Goal: Check status

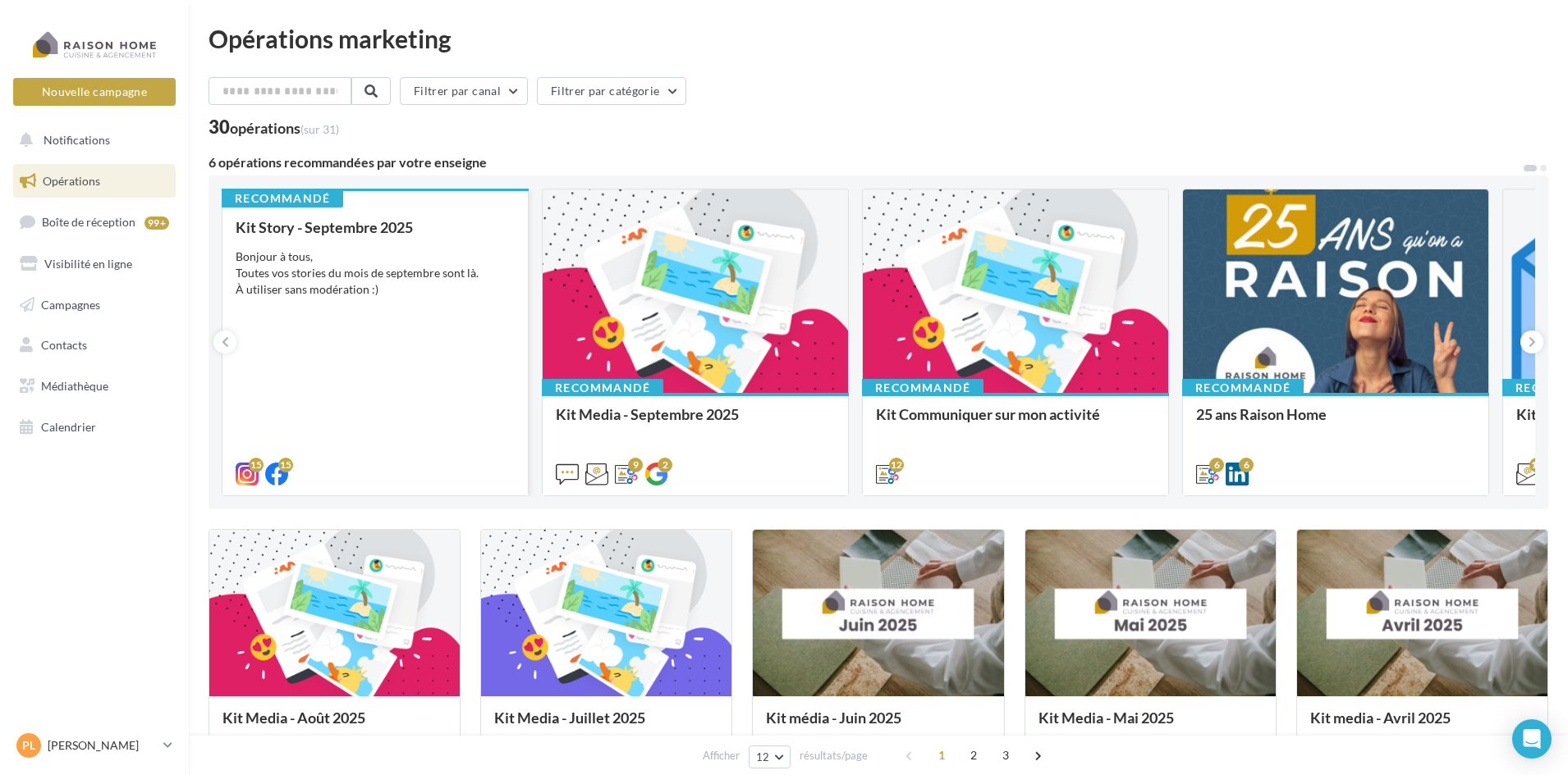
click at [400, 404] on div "Kit Story - Septembre 2025 Bonjour à tous, Toutes vos stories du mois de septem…" at bounding box center [374, 350] width 279 height 262
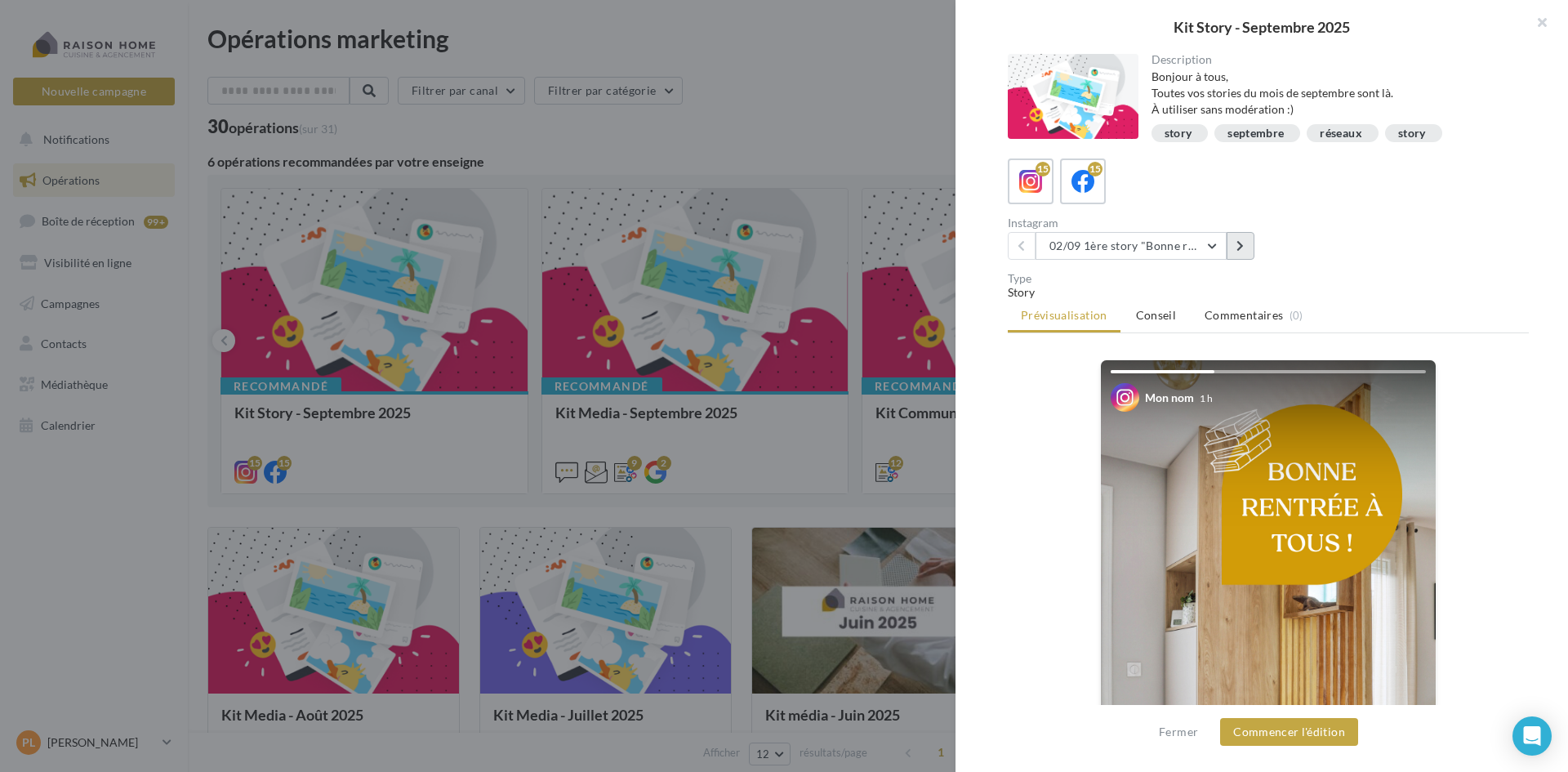
click at [1246, 253] on button at bounding box center [1241, 246] width 28 height 28
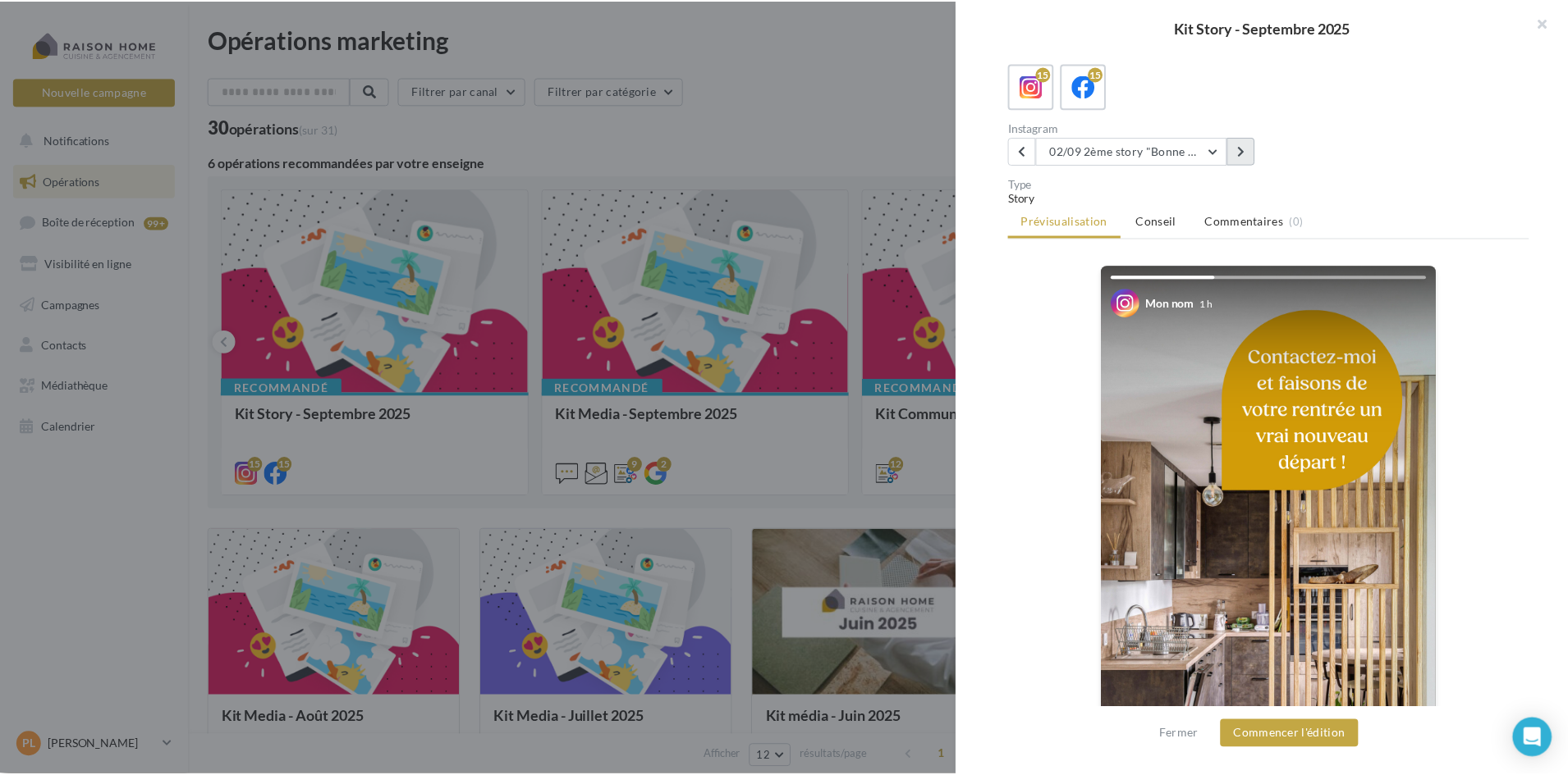
scroll to position [95, 0]
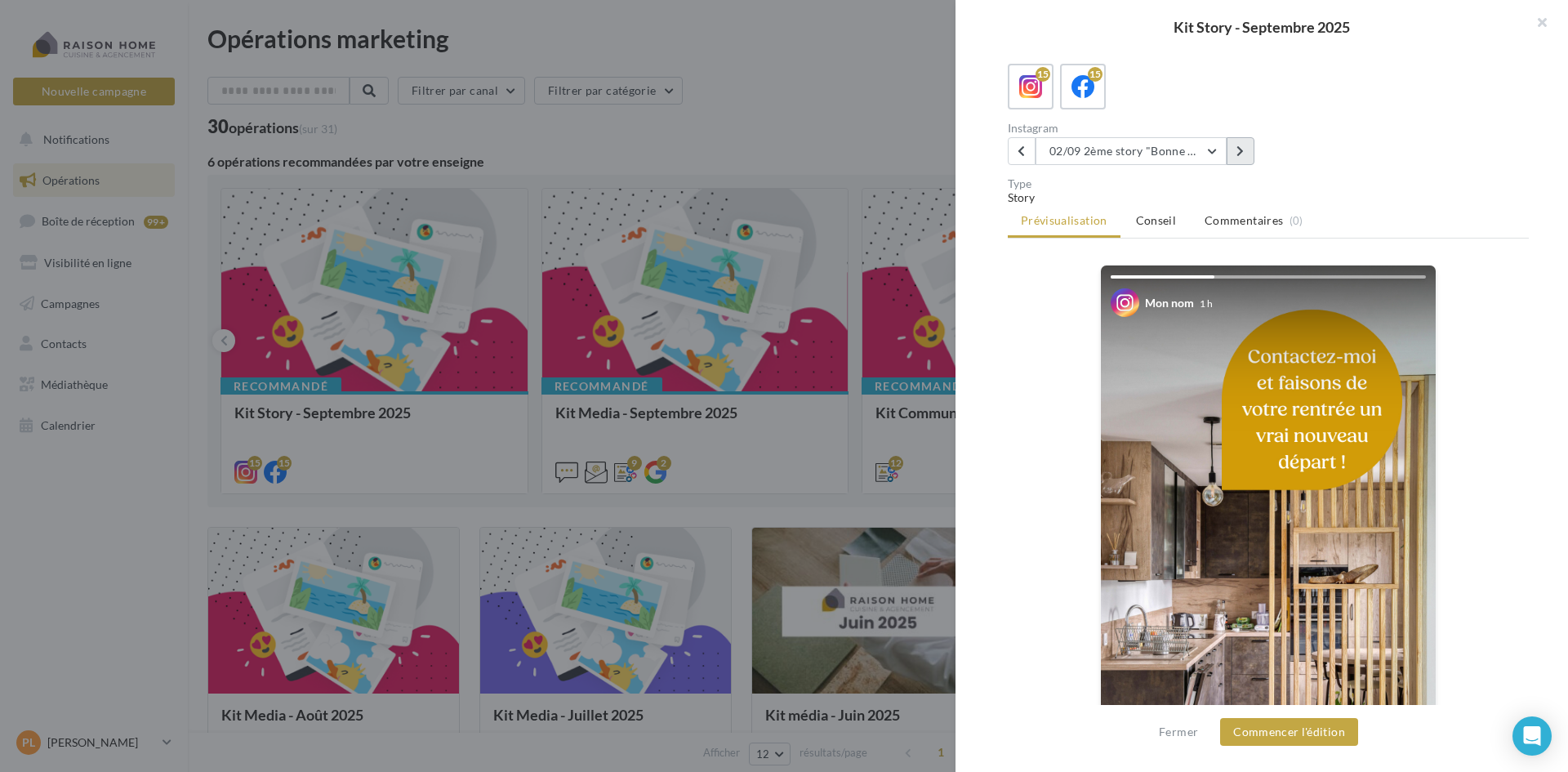
click at [1249, 149] on button at bounding box center [1241, 151] width 28 height 28
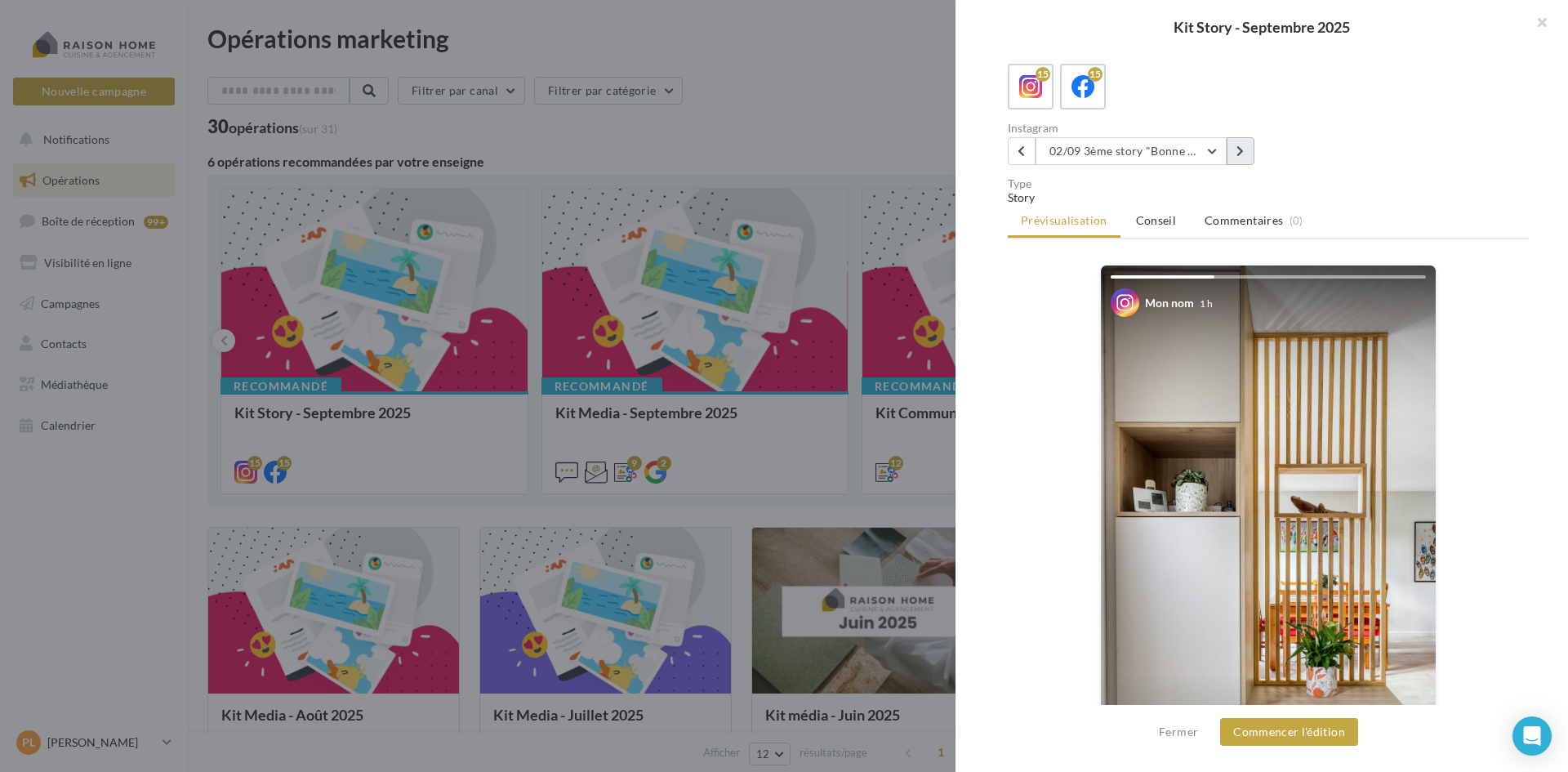
click at [1249, 149] on button at bounding box center [1241, 151] width 28 height 28
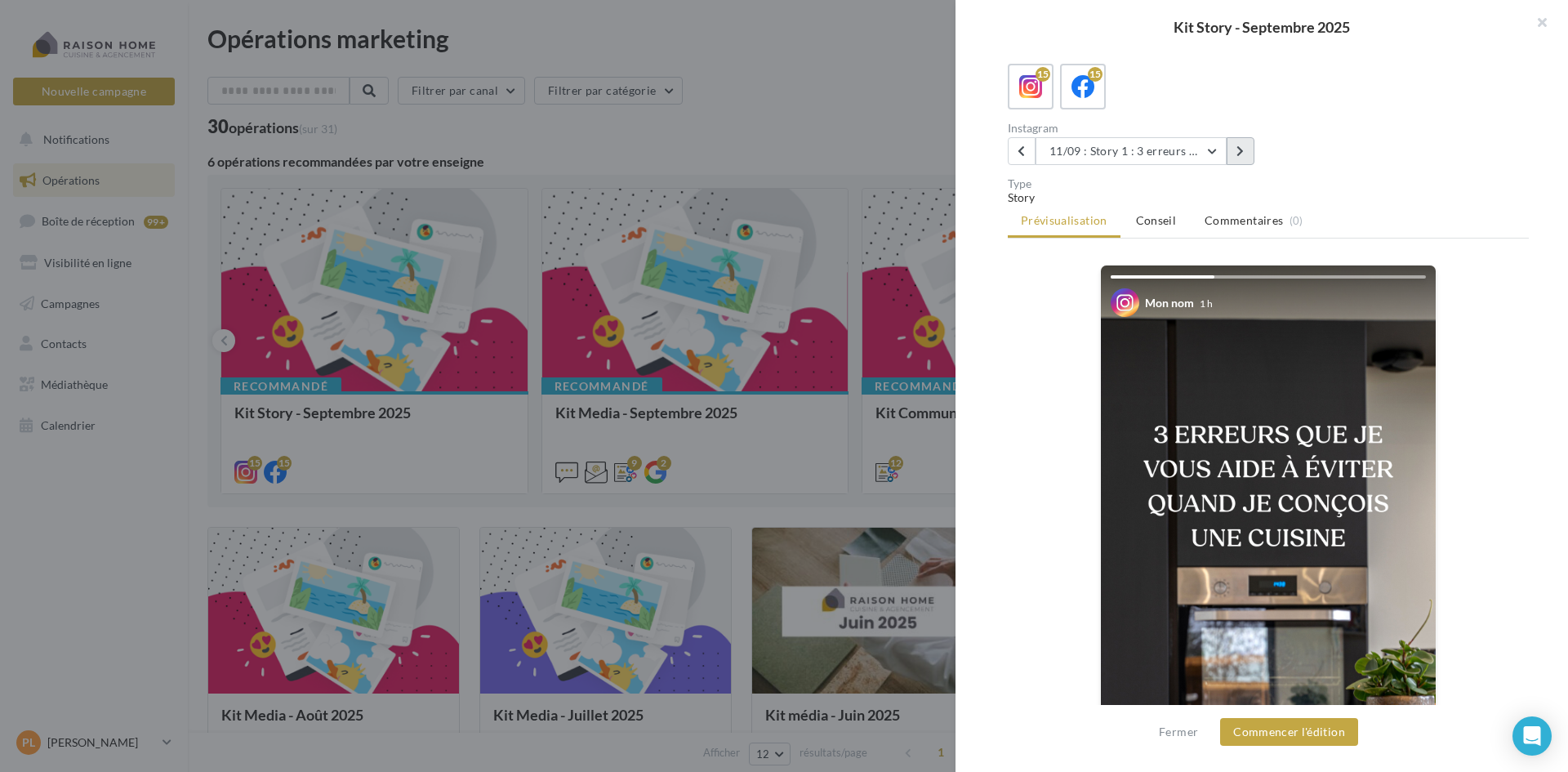
click at [1249, 149] on button at bounding box center [1241, 151] width 28 height 28
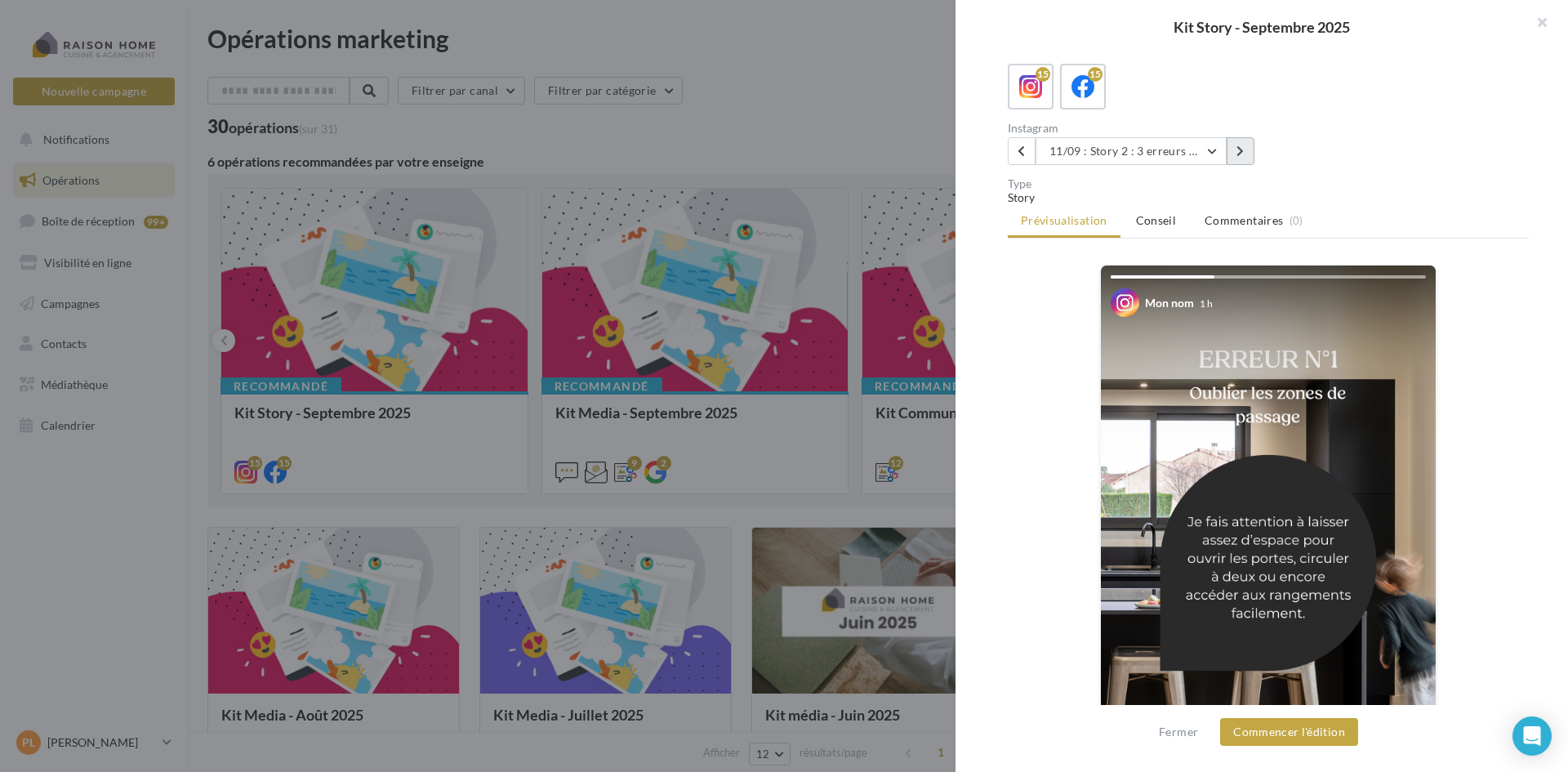
click at [1249, 149] on button at bounding box center [1241, 151] width 28 height 28
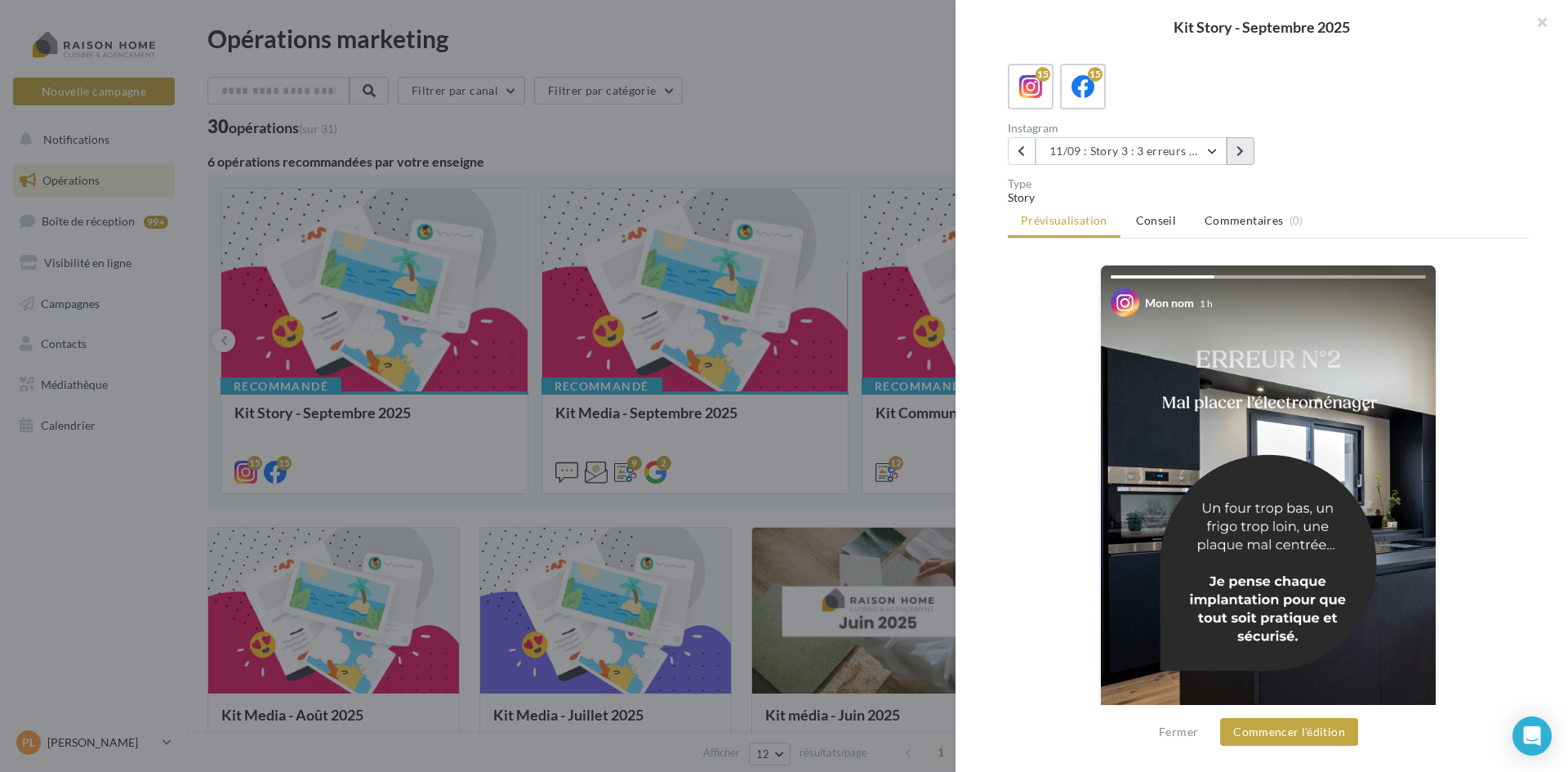
click at [1249, 149] on button at bounding box center [1241, 151] width 28 height 28
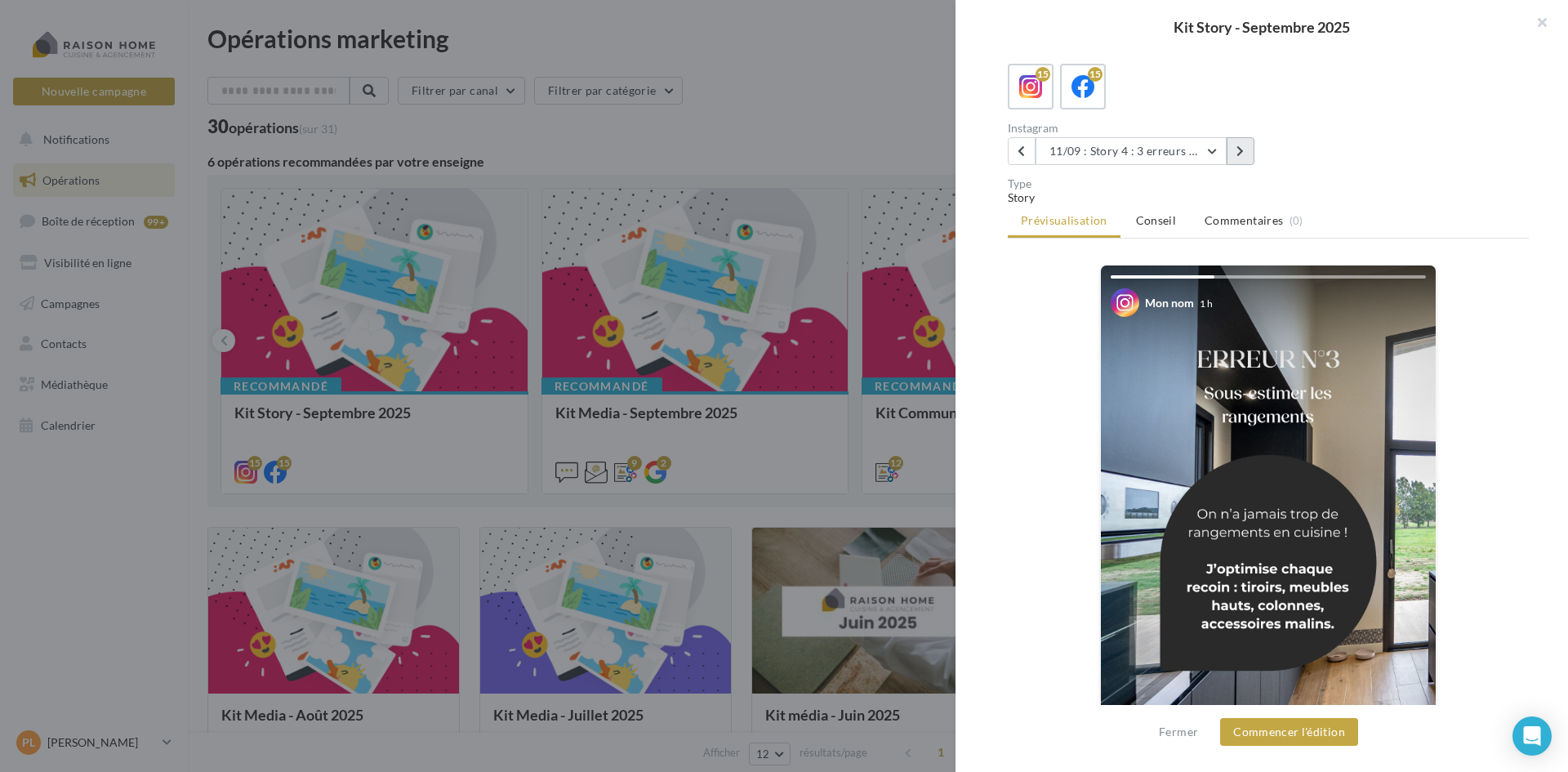
click at [1249, 149] on button at bounding box center [1241, 151] width 28 height 28
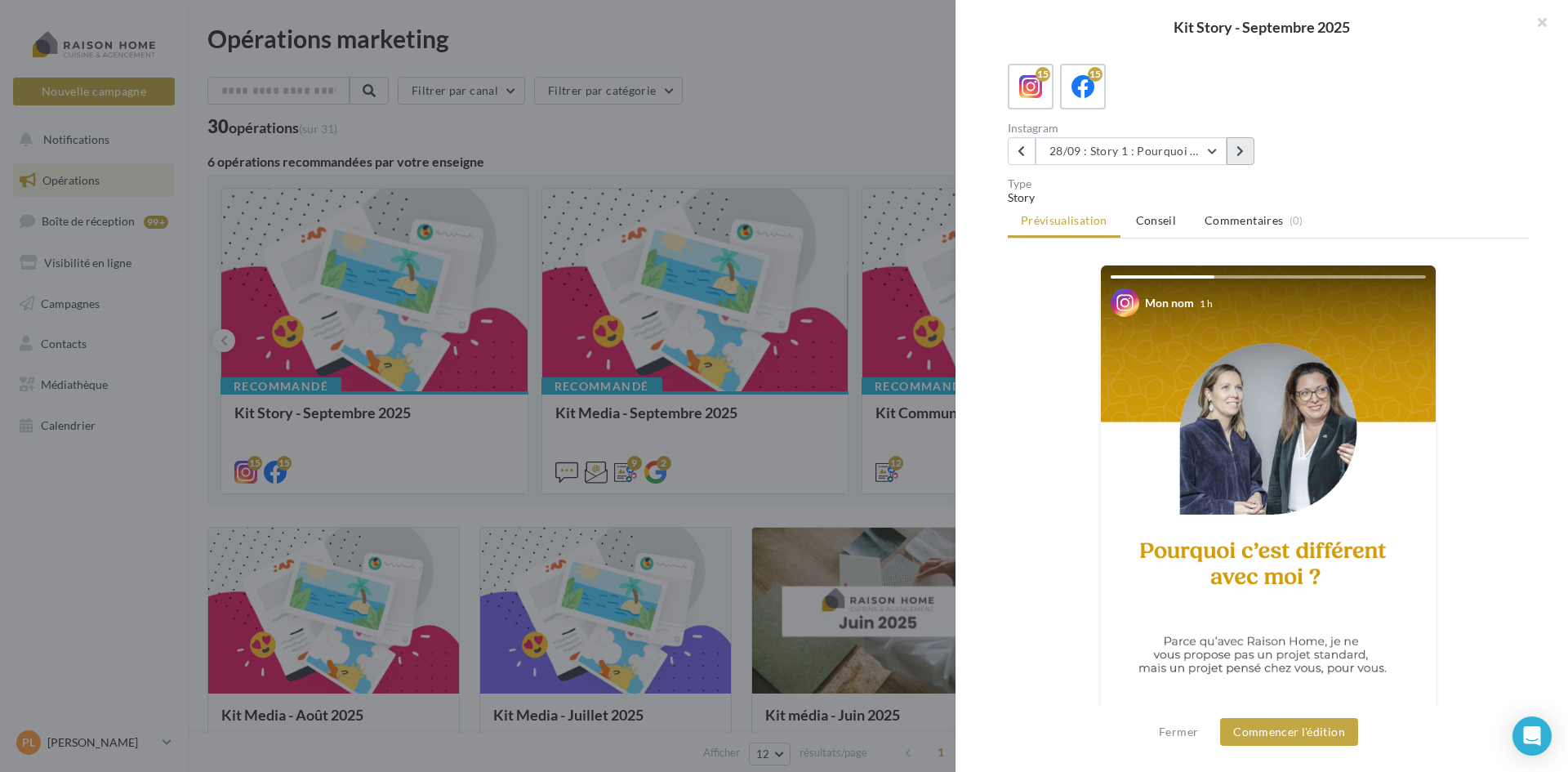
click at [1248, 154] on button at bounding box center [1241, 151] width 28 height 28
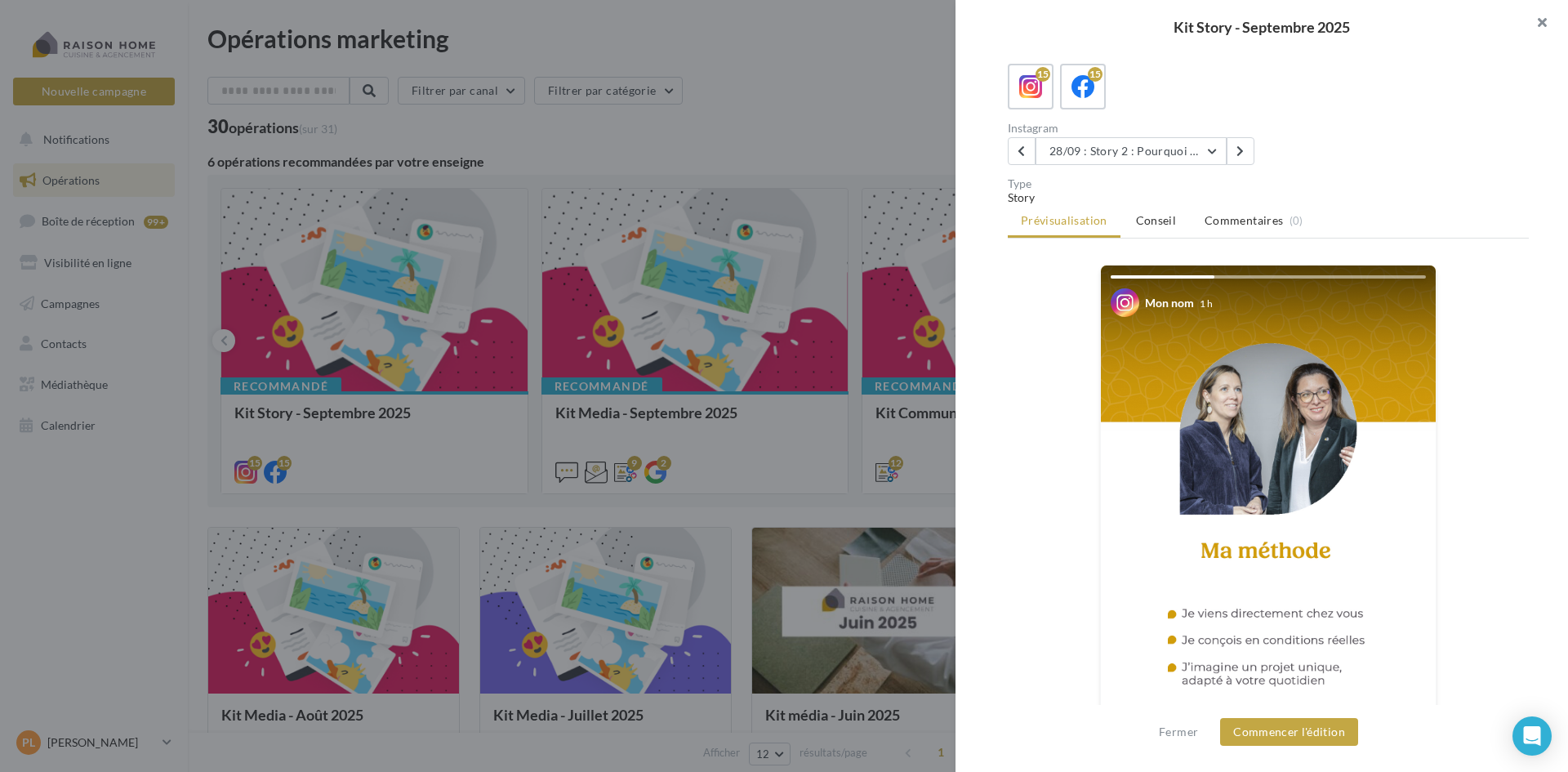
click at [1539, 19] on button "button" at bounding box center [1535, 24] width 65 height 49
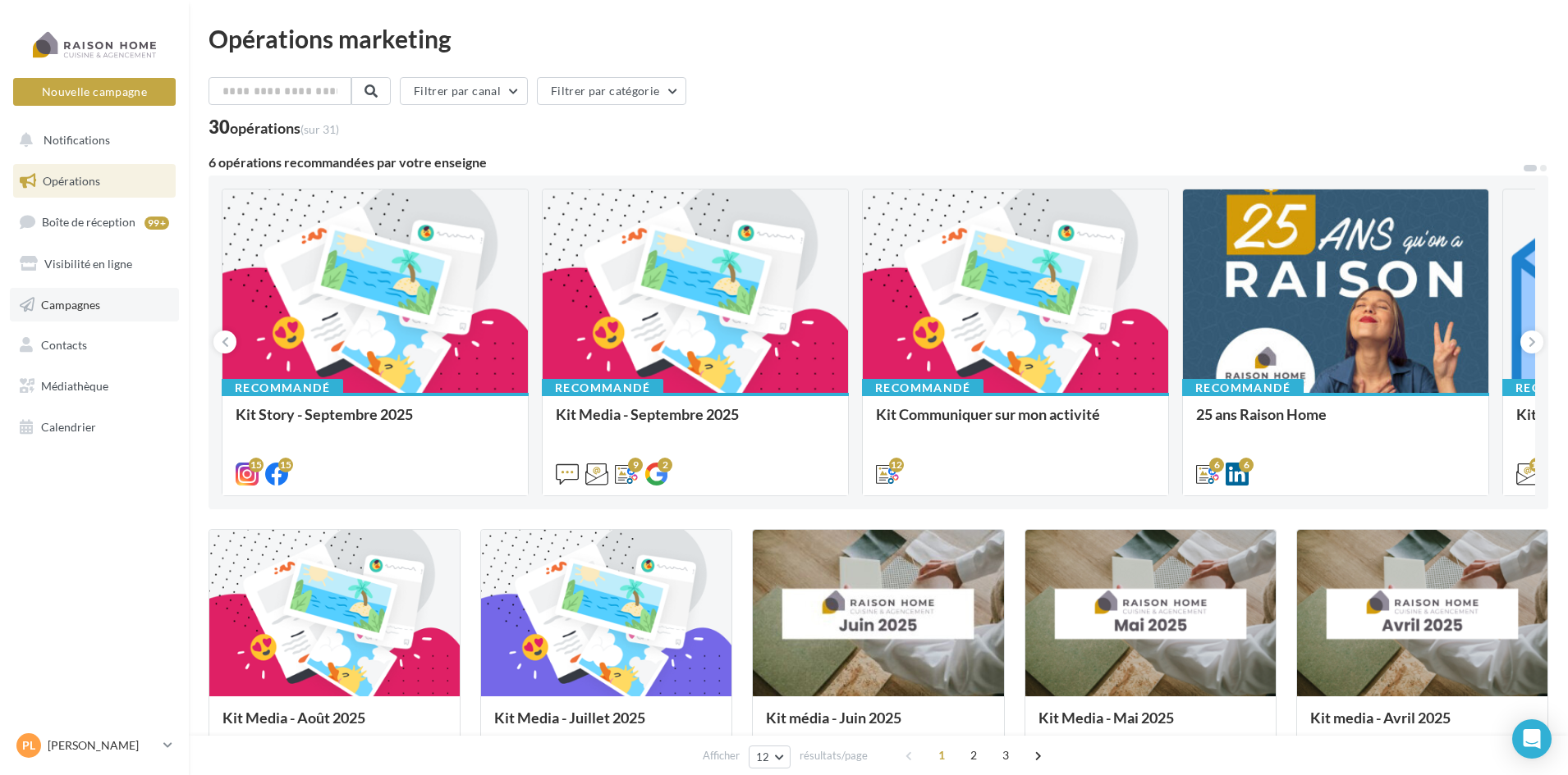
click at [89, 305] on span "Campagnes" at bounding box center [70, 304] width 59 height 13
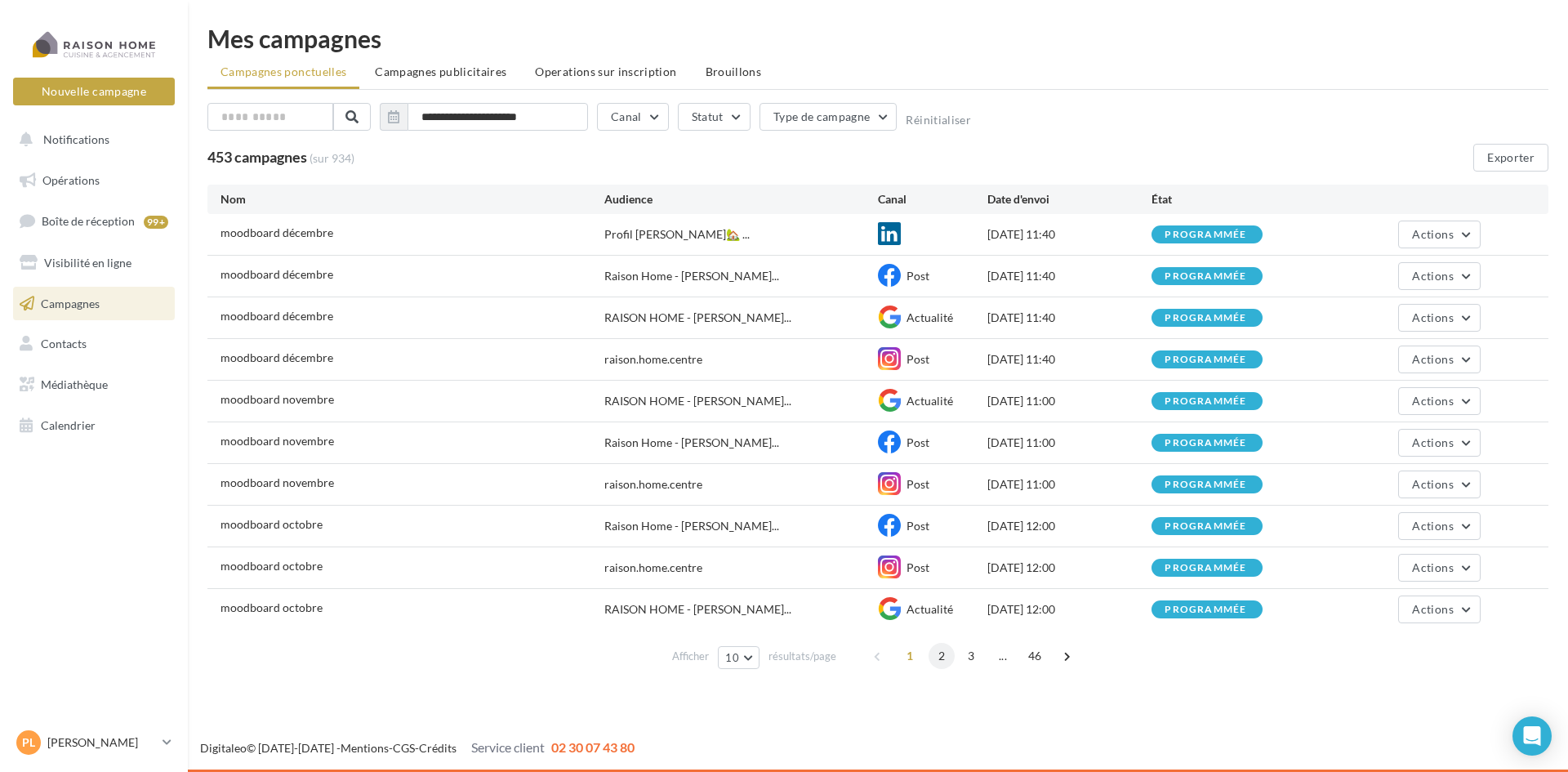
click at [935, 657] on span "2" at bounding box center [941, 656] width 26 height 26
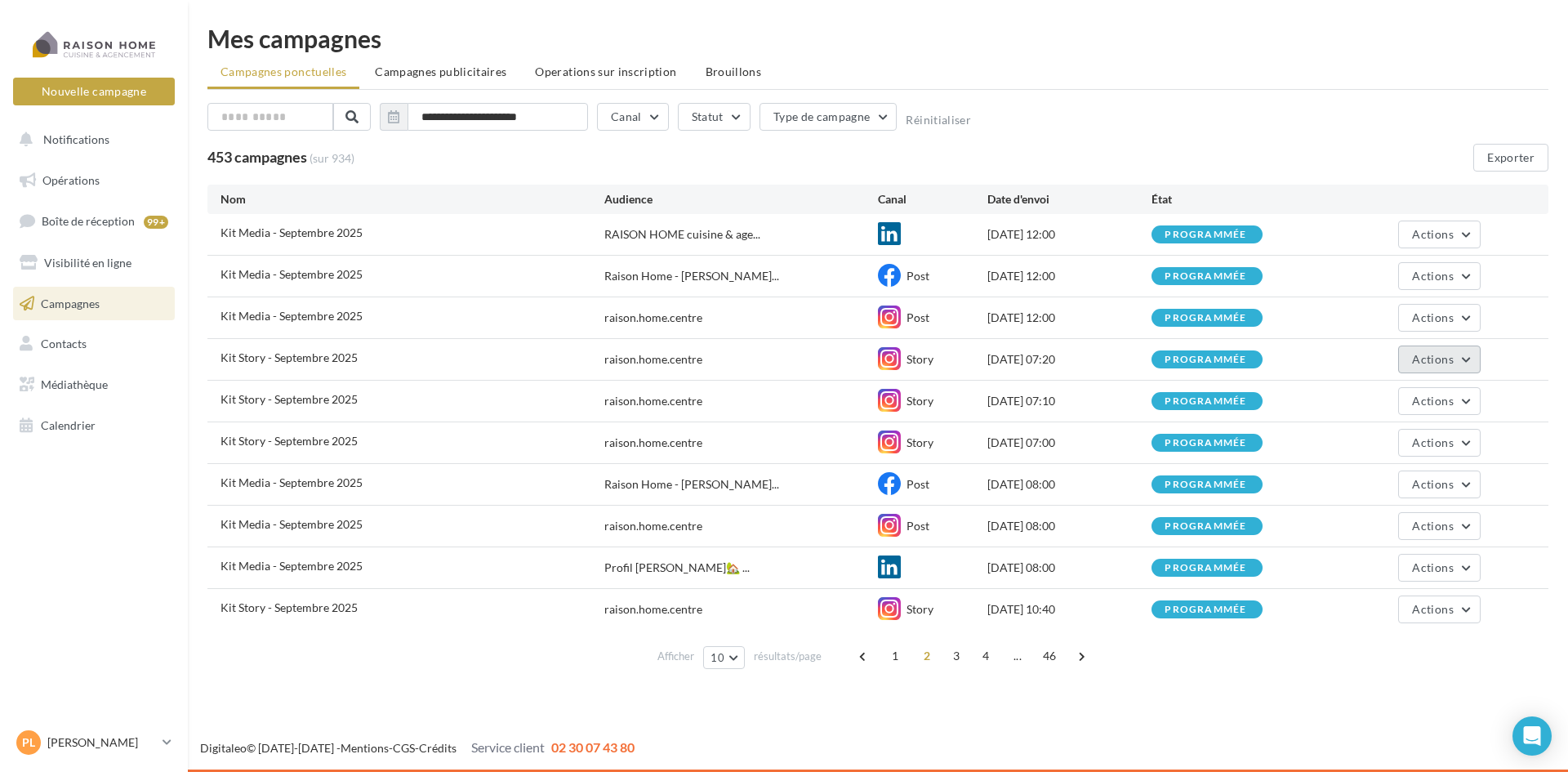
click at [1460, 362] on button "Actions" at bounding box center [1438, 359] width 82 height 28
click at [1348, 356] on div "Actions Voir les résultats Renommer Dupliquer Annuler" at bounding box center [1398, 359] width 164 height 28
